Goal: Task Accomplishment & Management: Manage account settings

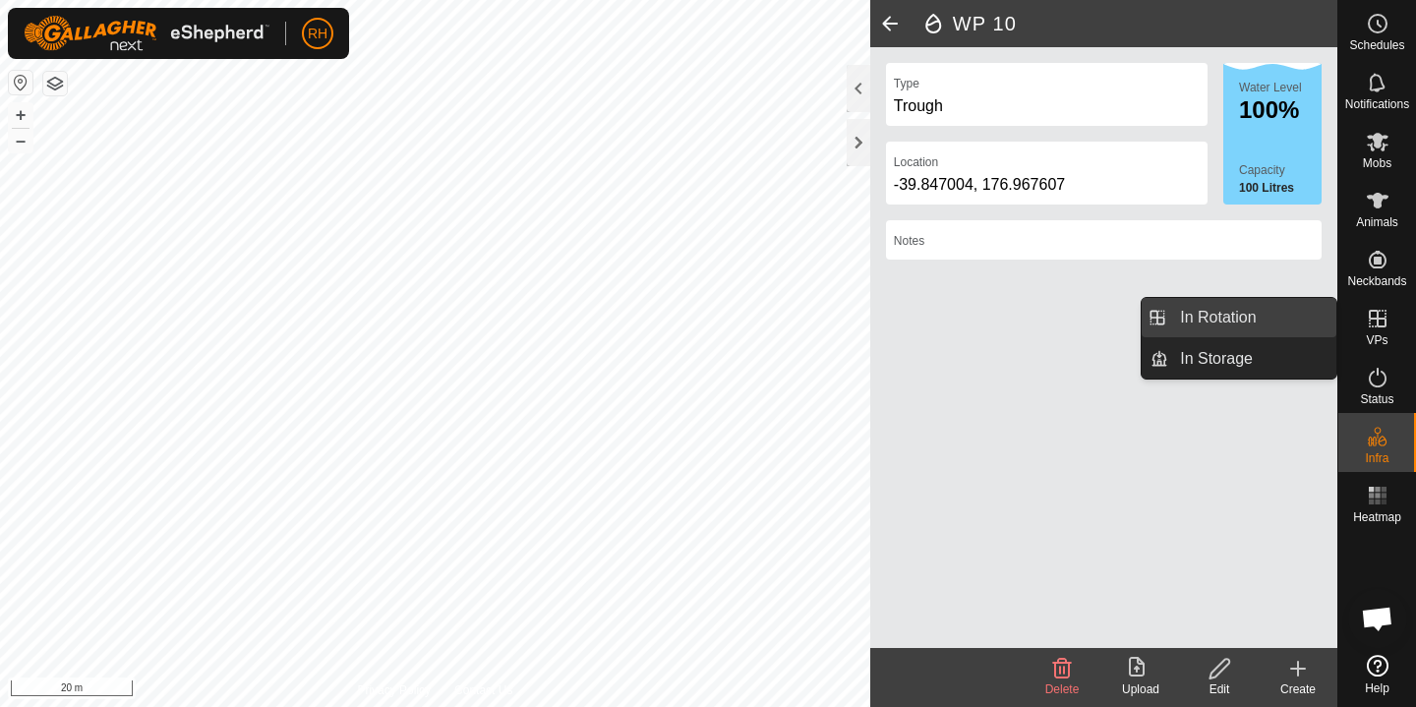
click at [1250, 332] on link "In Rotation" at bounding box center [1252, 317] width 168 height 39
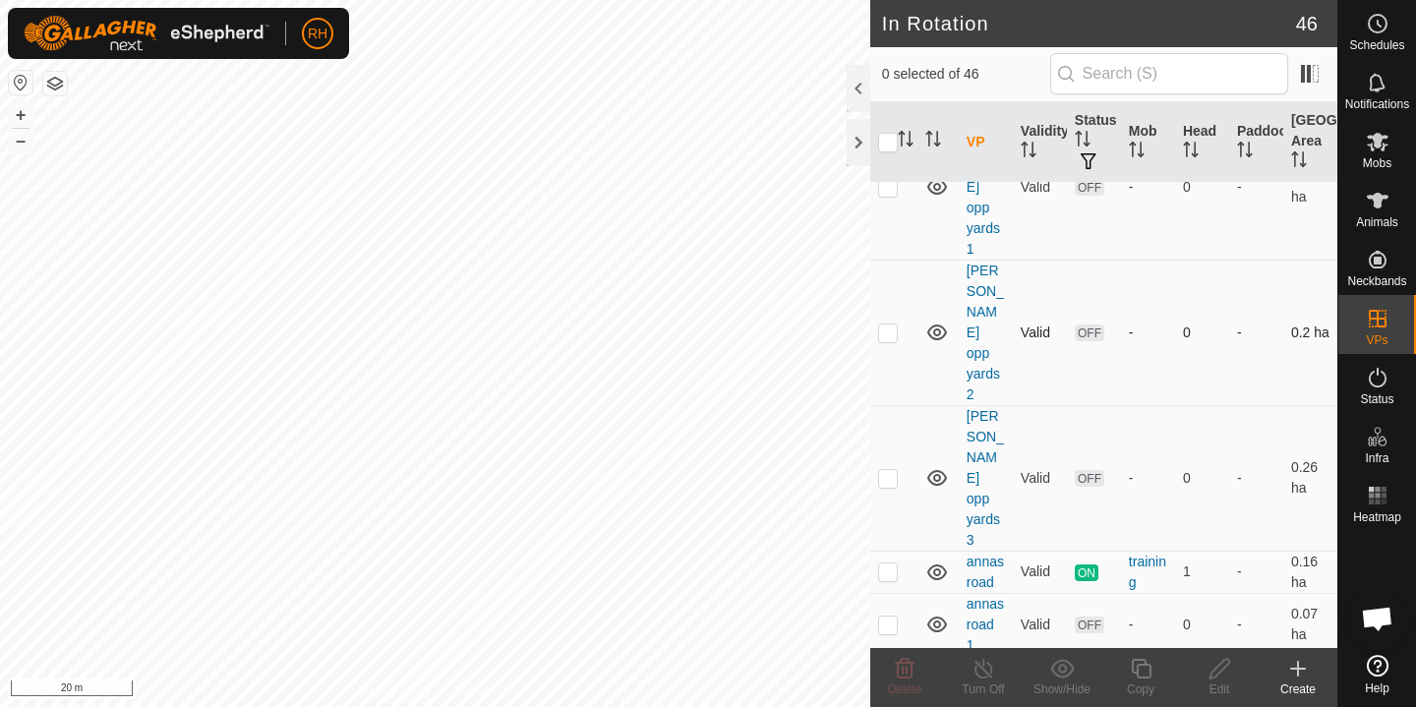
scroll to position [475, 0]
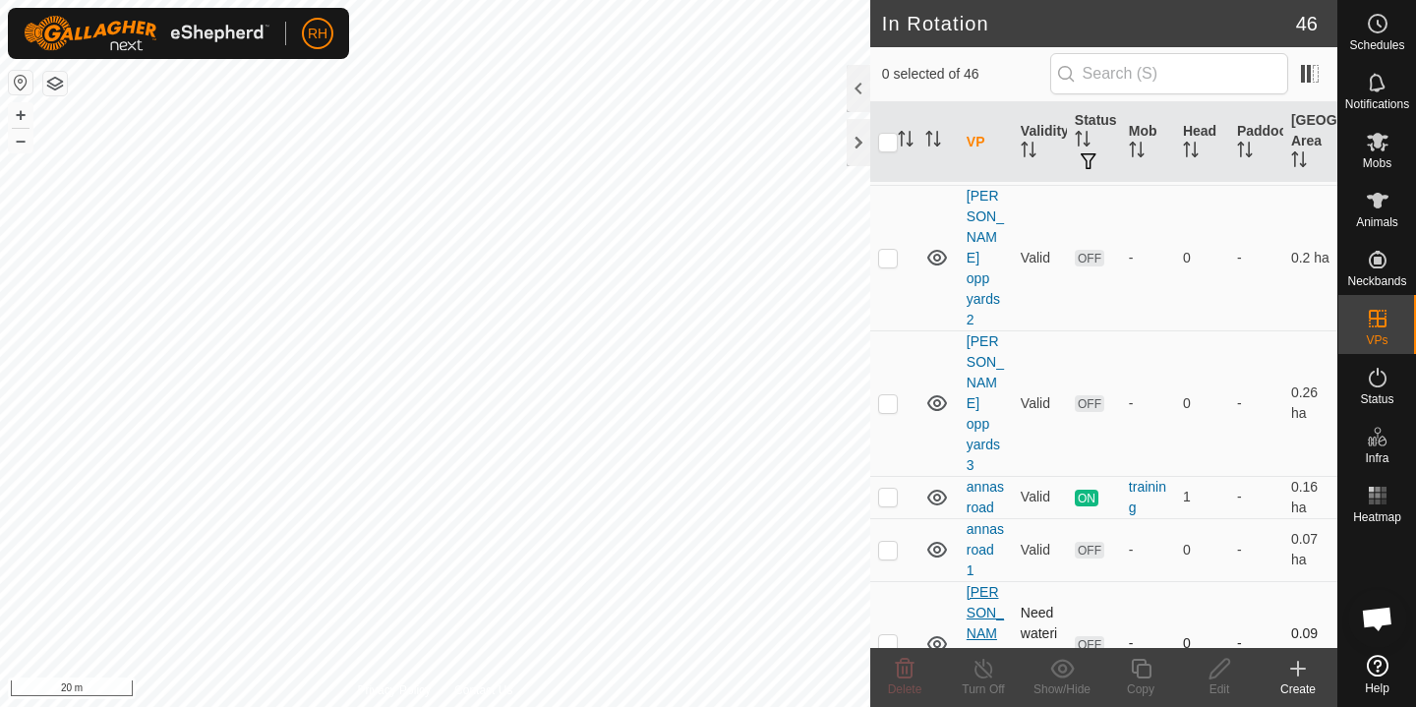
click at [975, 584] on link "[PERSON_NAME] woolshed" at bounding box center [985, 643] width 37 height 119
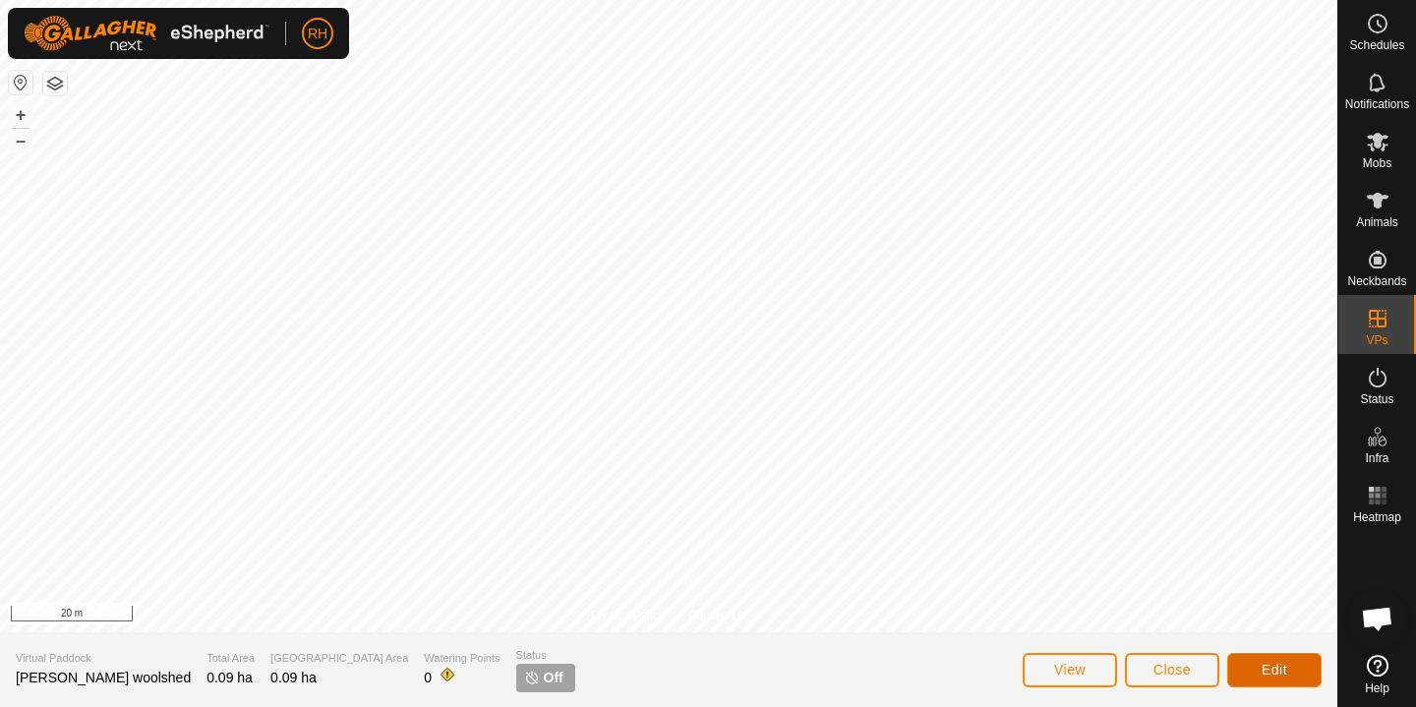
click at [1258, 660] on button "Edit" at bounding box center [1274, 670] width 94 height 34
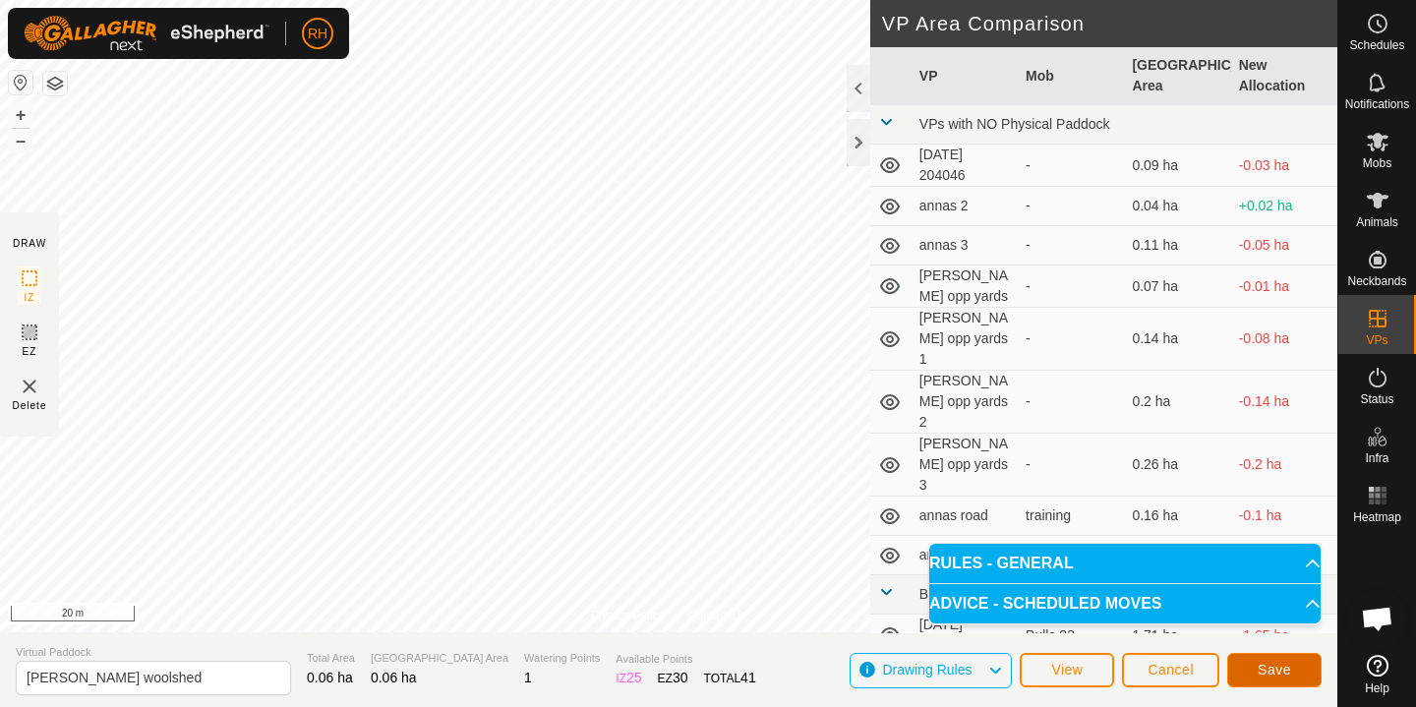
click at [1260, 665] on span "Save" at bounding box center [1274, 670] width 33 height 16
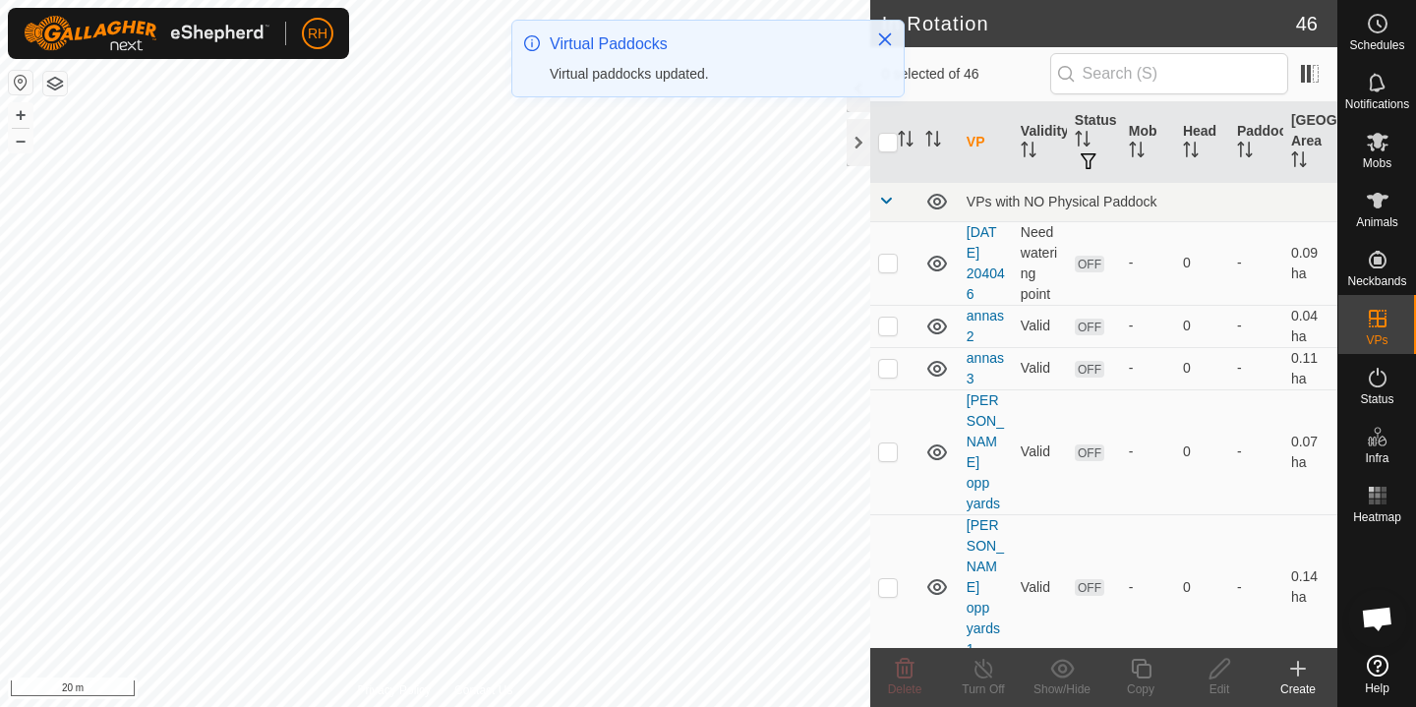
click at [1293, 671] on icon at bounding box center [1298, 669] width 24 height 24
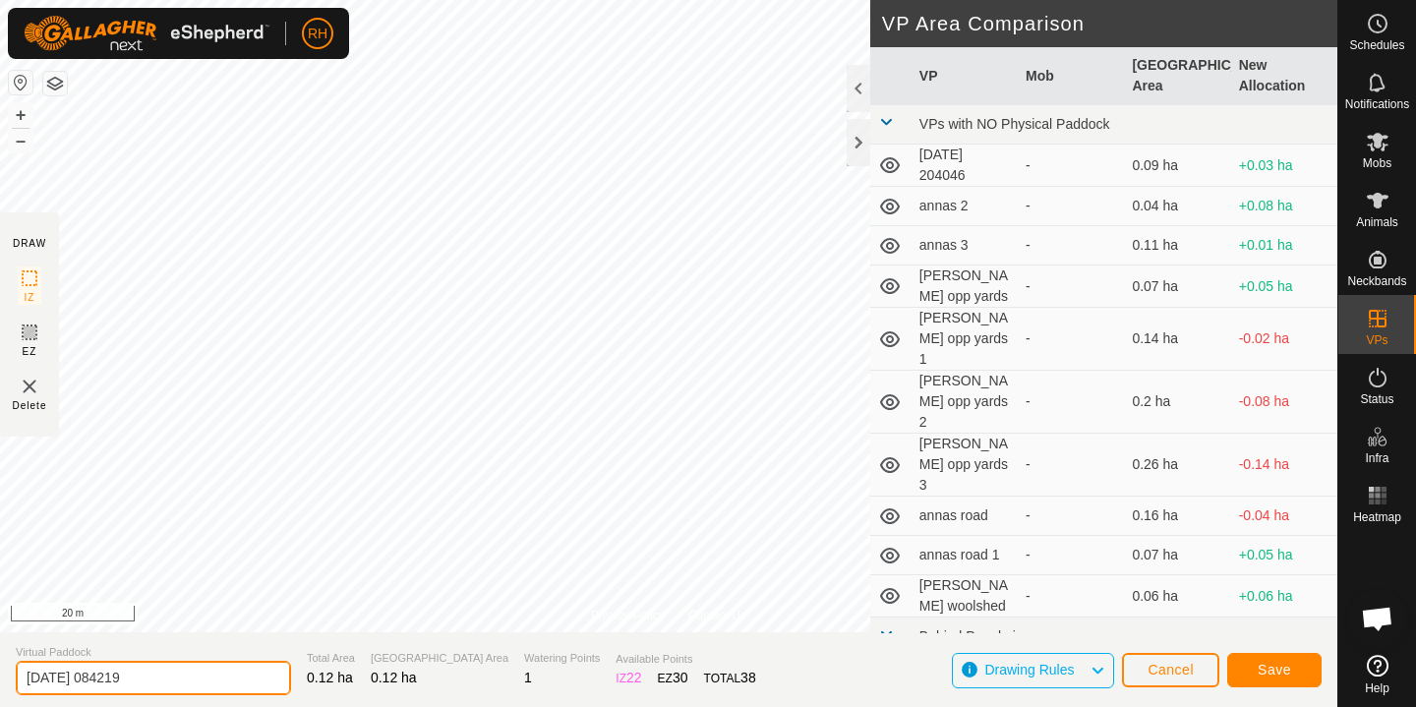
click at [169, 677] on input "[DATE] 084219" at bounding box center [153, 678] width 275 height 34
click at [169, 678] on input "[DATE] 084219" at bounding box center [153, 678] width 275 height 34
type input "[PERSON_NAME] 1"
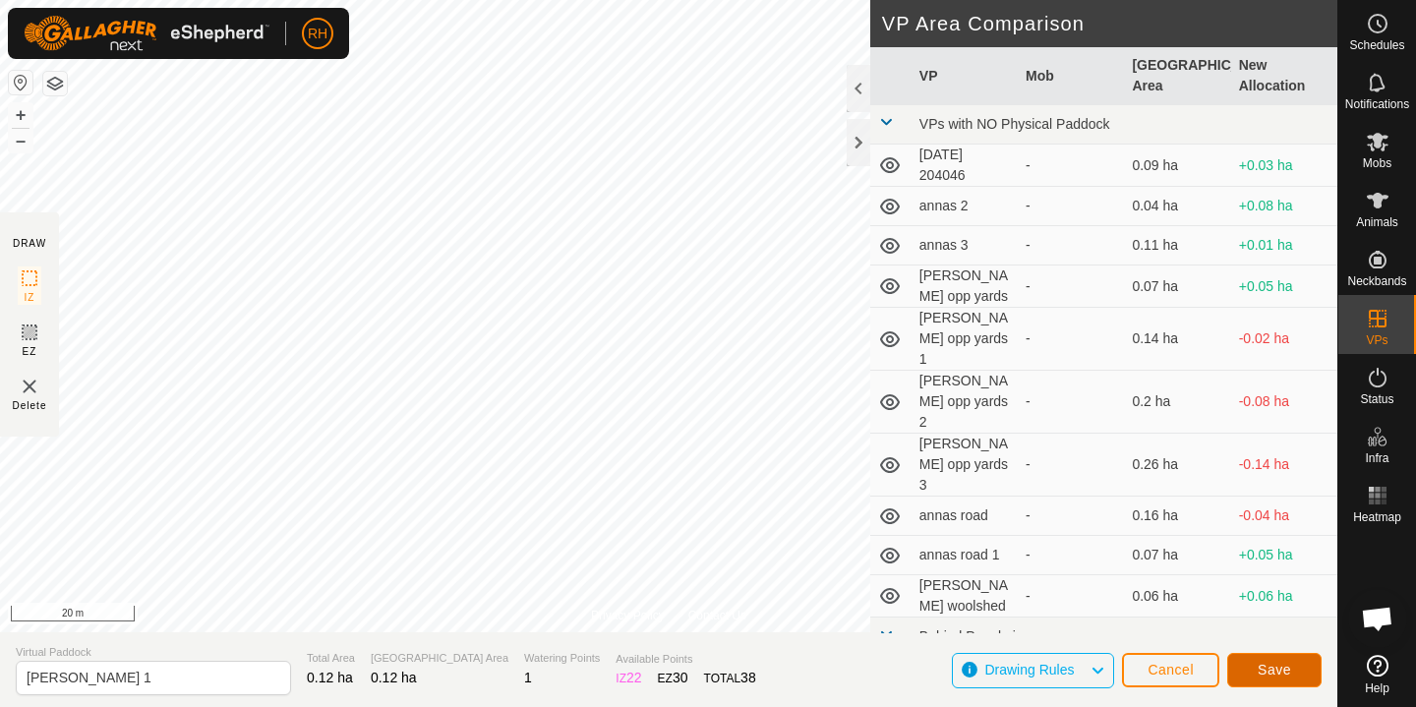
click at [1262, 670] on span "Save" at bounding box center [1274, 670] width 33 height 16
